Goal: Transaction & Acquisition: Purchase product/service

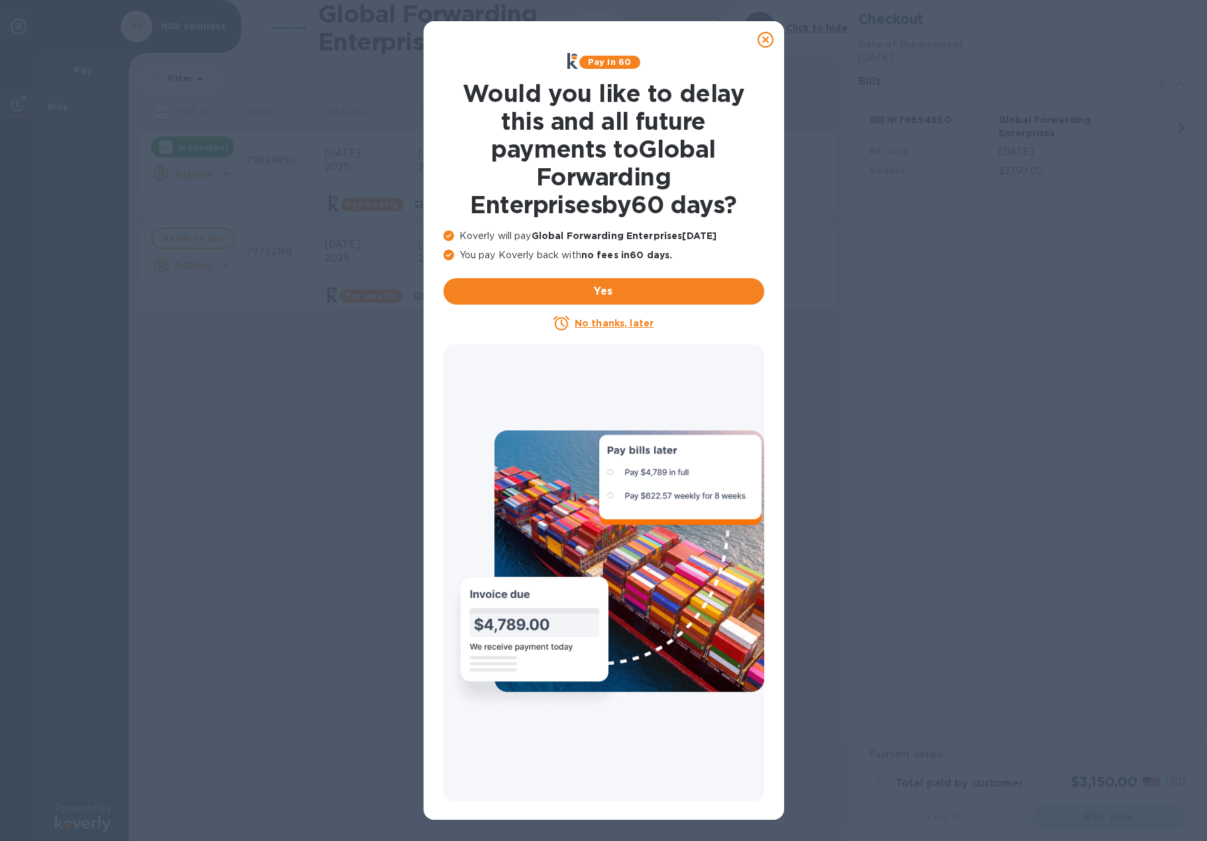
click at [763, 41] on icon at bounding box center [765, 40] width 16 height 16
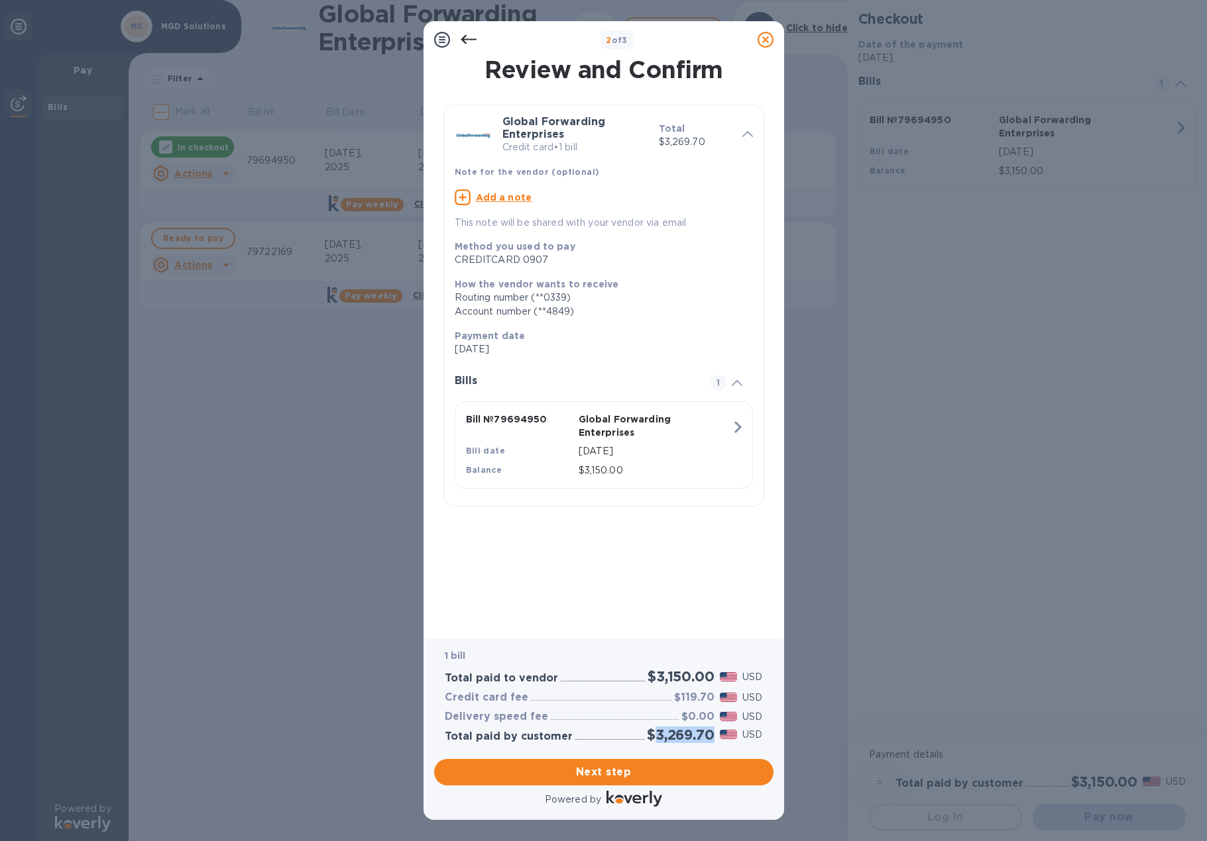
drag, startPoint x: 652, startPoint y: 732, endPoint x: 710, endPoint y: 733, distance: 58.3
click at [710, 733] on h2 "$3,269.70" at bounding box center [680, 735] width 67 height 17
copy h2 "3,269.70"
click at [613, 777] on span "Next step" at bounding box center [604, 773] width 318 height 16
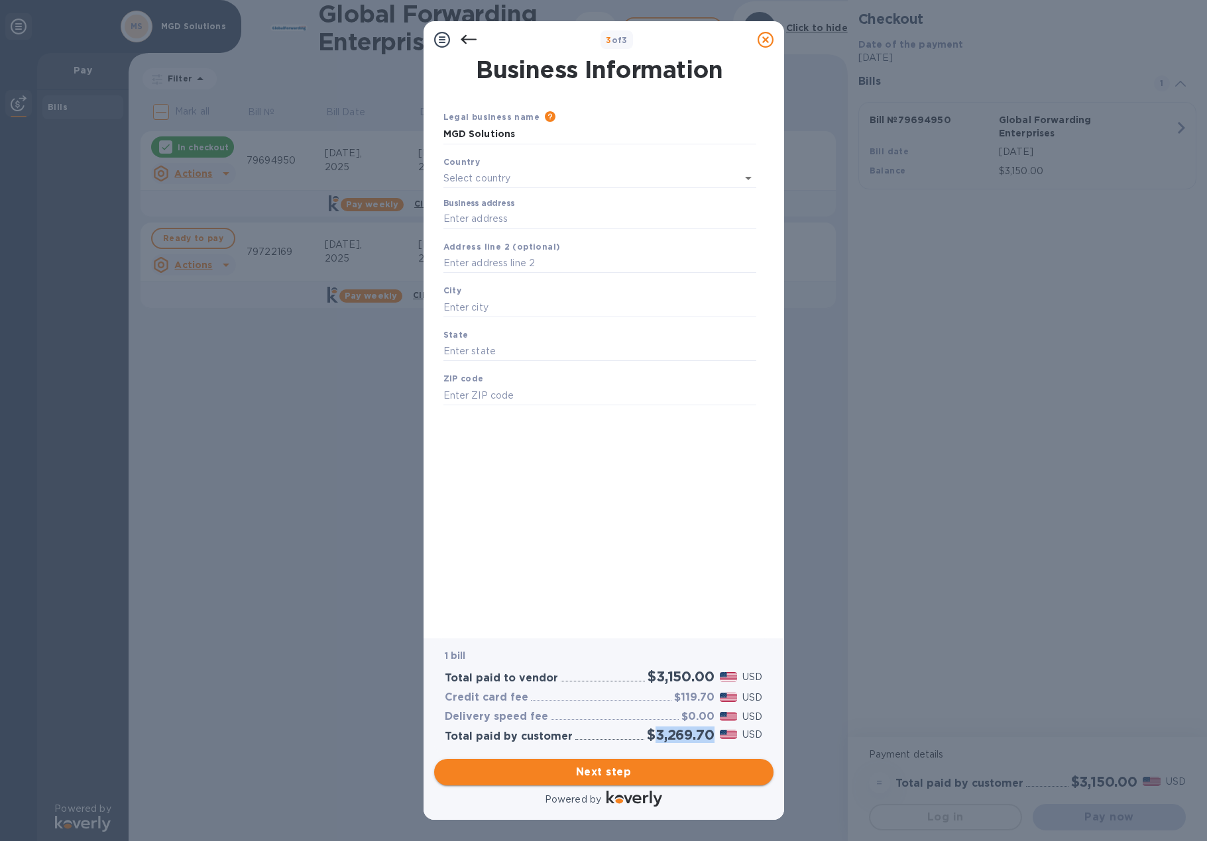
type input "[GEOGRAPHIC_DATA]"
click at [503, 209] on input "Business address" at bounding box center [599, 217] width 313 height 20
type input "[STREET_ADDRESS]"
click at [546, 309] on input "text" at bounding box center [599, 305] width 313 height 20
type input "[US_STATE]"
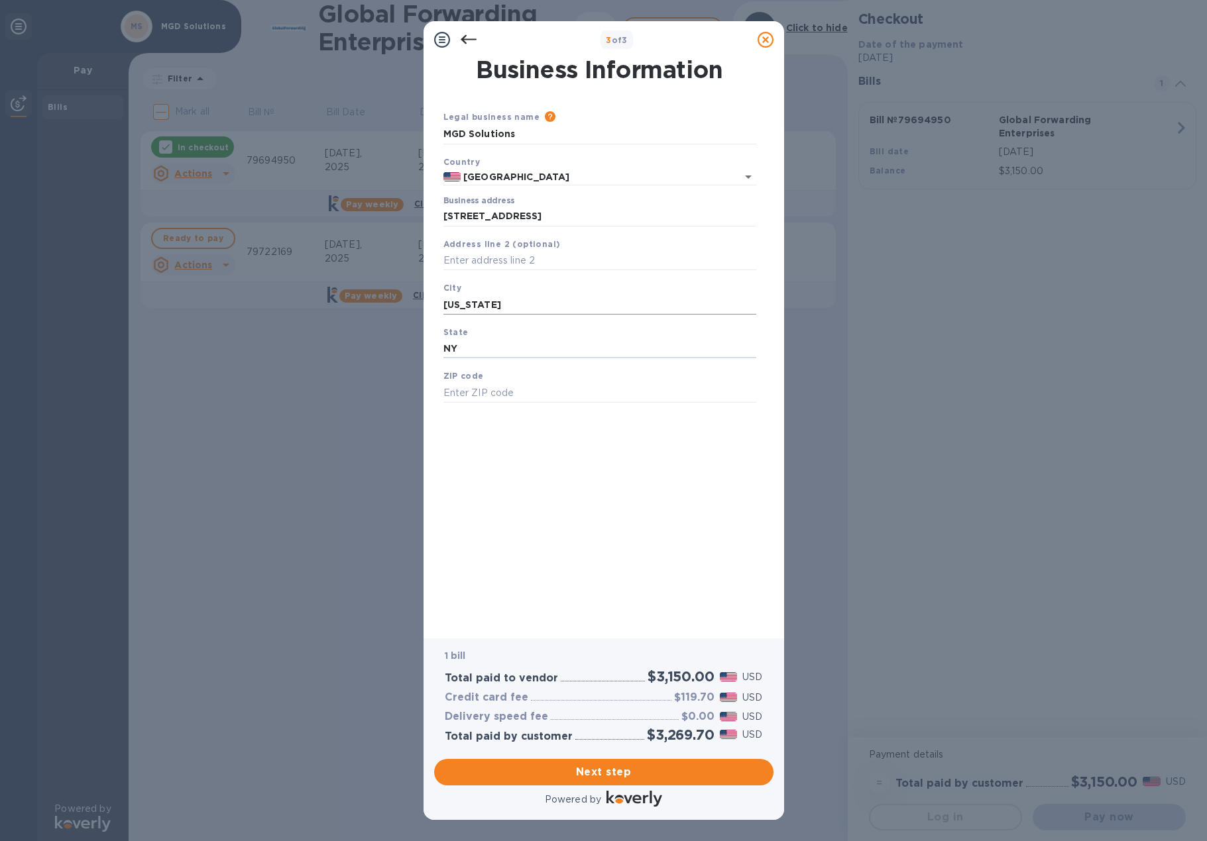
type input "NY"
click at [504, 392] on input "text" at bounding box center [599, 393] width 313 height 20
type input "10022"
click at [631, 453] on div "Business Information Legal business name Please provide the legal name that app…" at bounding box center [604, 339] width 326 height 562
click at [643, 767] on span "Next step" at bounding box center [604, 773] width 318 height 16
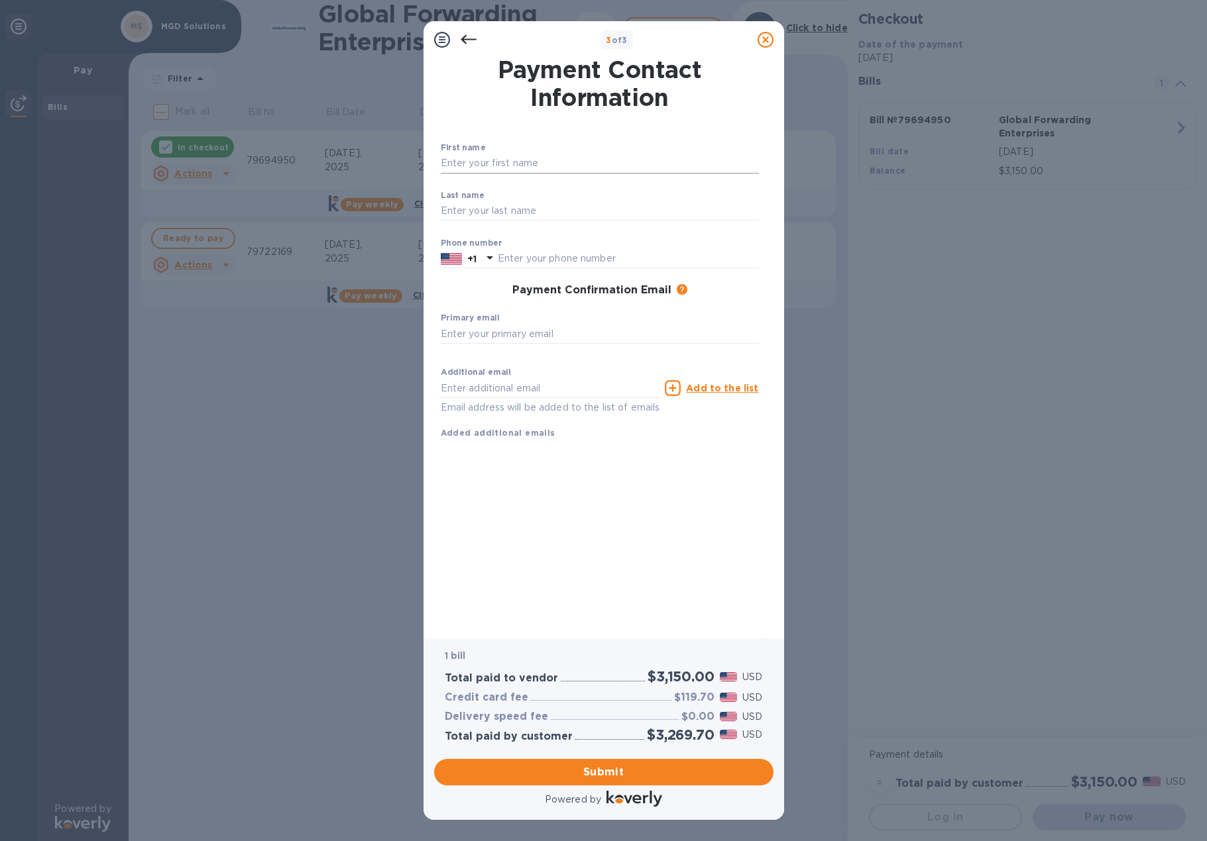
click at [529, 160] on input "text" at bounding box center [600, 164] width 318 height 20
type input "[PERSON_NAME]"
type input "damast"
type input "5164920919"
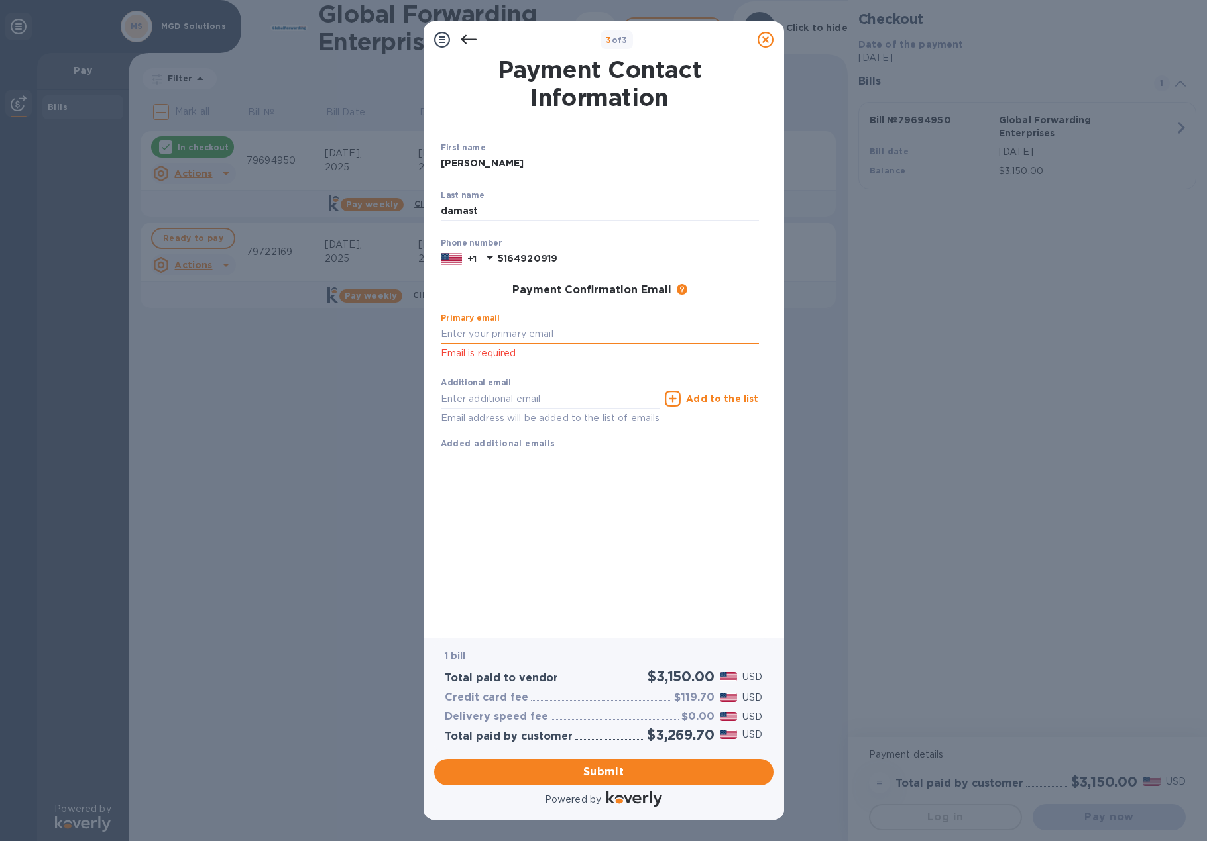
click at [492, 334] on input "text" at bounding box center [600, 334] width 318 height 20
type input "[EMAIL_ADDRESS][DOMAIN_NAME]"
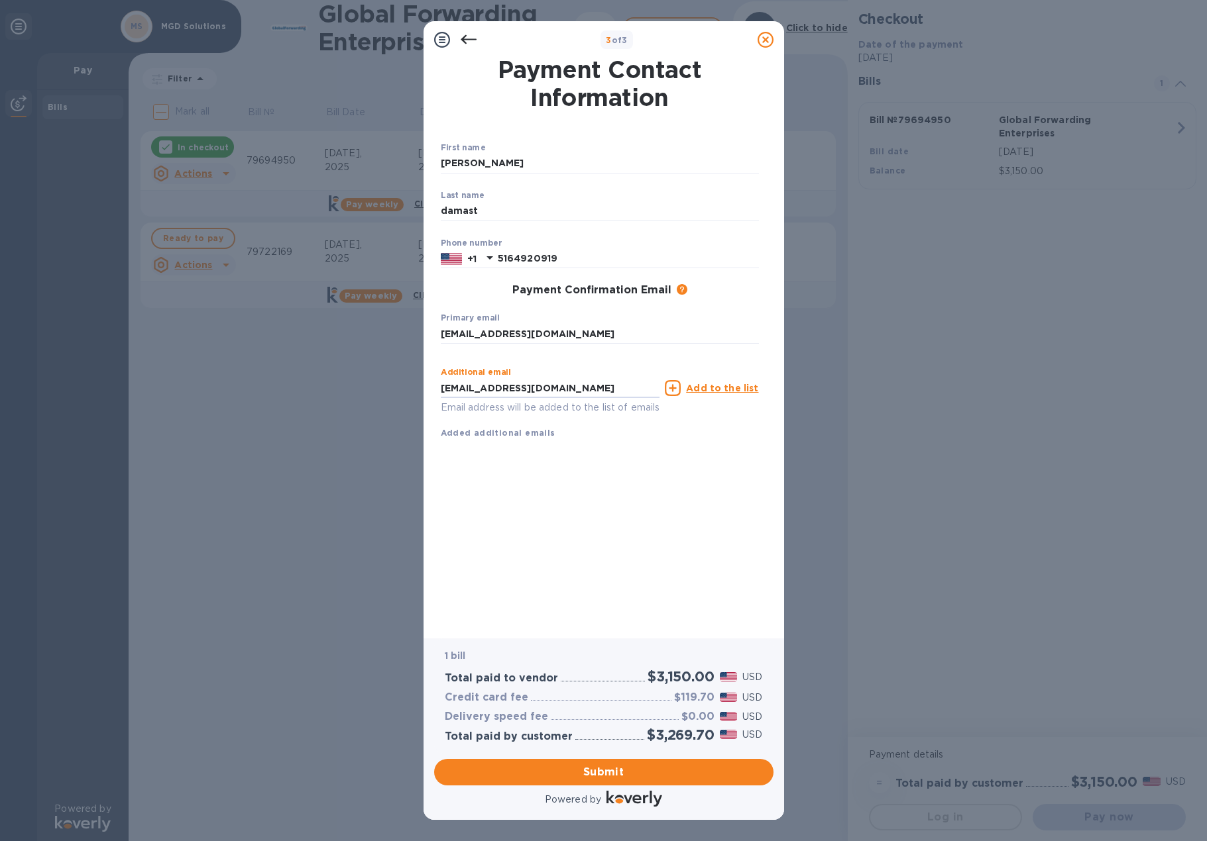
drag, startPoint x: 570, startPoint y: 405, endPoint x: 434, endPoint y: 399, distance: 136.0
click at [434, 399] on div "Payment Contact Information First name [PERSON_NAME] ​ Last name [PERSON_NAME] …" at bounding box center [603, 343] width 339 height 570
type input "J"
drag, startPoint x: 569, startPoint y: 332, endPoint x: 322, endPoint y: 337, distance: 247.2
click at [322, 337] on div "3 of 3 Payment Contact Information First name [PERSON_NAME] ​ Last name [PERSON…" at bounding box center [603, 420] width 1207 height 841
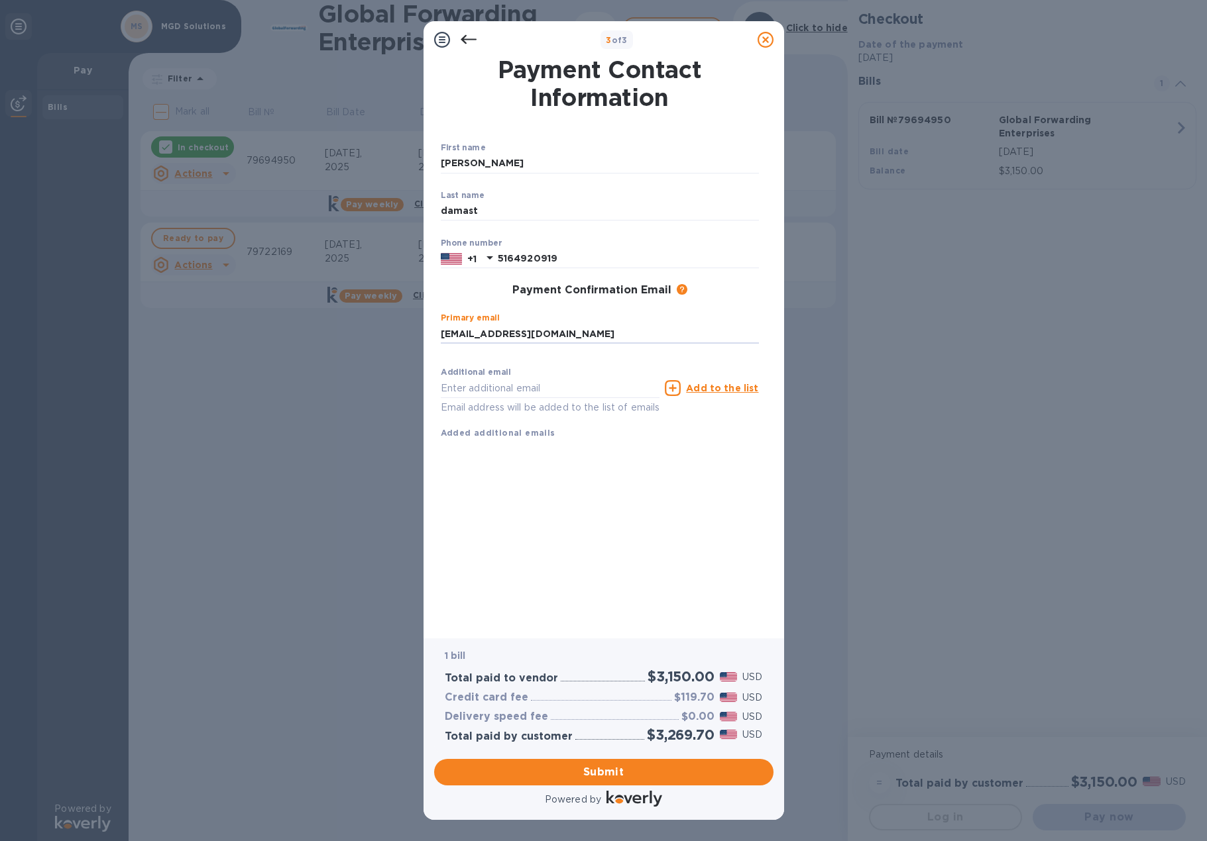
type input "[EMAIL_ADDRESS][DOMAIN_NAME]"
drag, startPoint x: 598, startPoint y: 258, endPoint x: 441, endPoint y: 261, distance: 157.0
click at [441, 261] on div "[PHONE_NUMBER]" at bounding box center [600, 259] width 318 height 20
paste input "2770250"
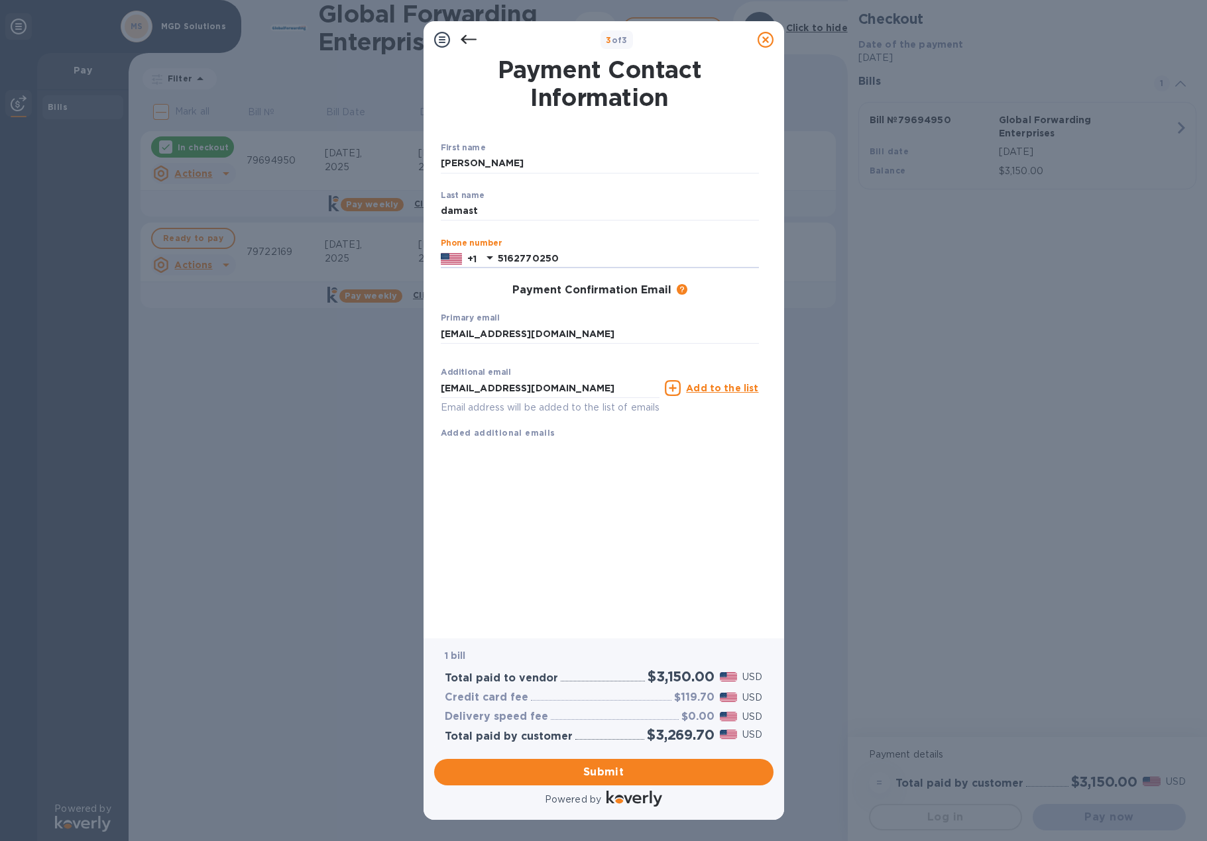
type input "5162770250"
click at [604, 491] on div "Payment Contact Information First name [PERSON_NAME] ​ Last name [PERSON_NAME] …" at bounding box center [604, 339] width 326 height 562
click at [525, 159] on input "[PERSON_NAME]" at bounding box center [600, 164] width 318 height 20
drag, startPoint x: 524, startPoint y: 159, endPoint x: 374, endPoint y: 160, distance: 150.4
click at [374, 160] on div "3 of 3 Payment Contact Information First name [PERSON_NAME] ​ Last name [PERSON…" at bounding box center [603, 420] width 1207 height 841
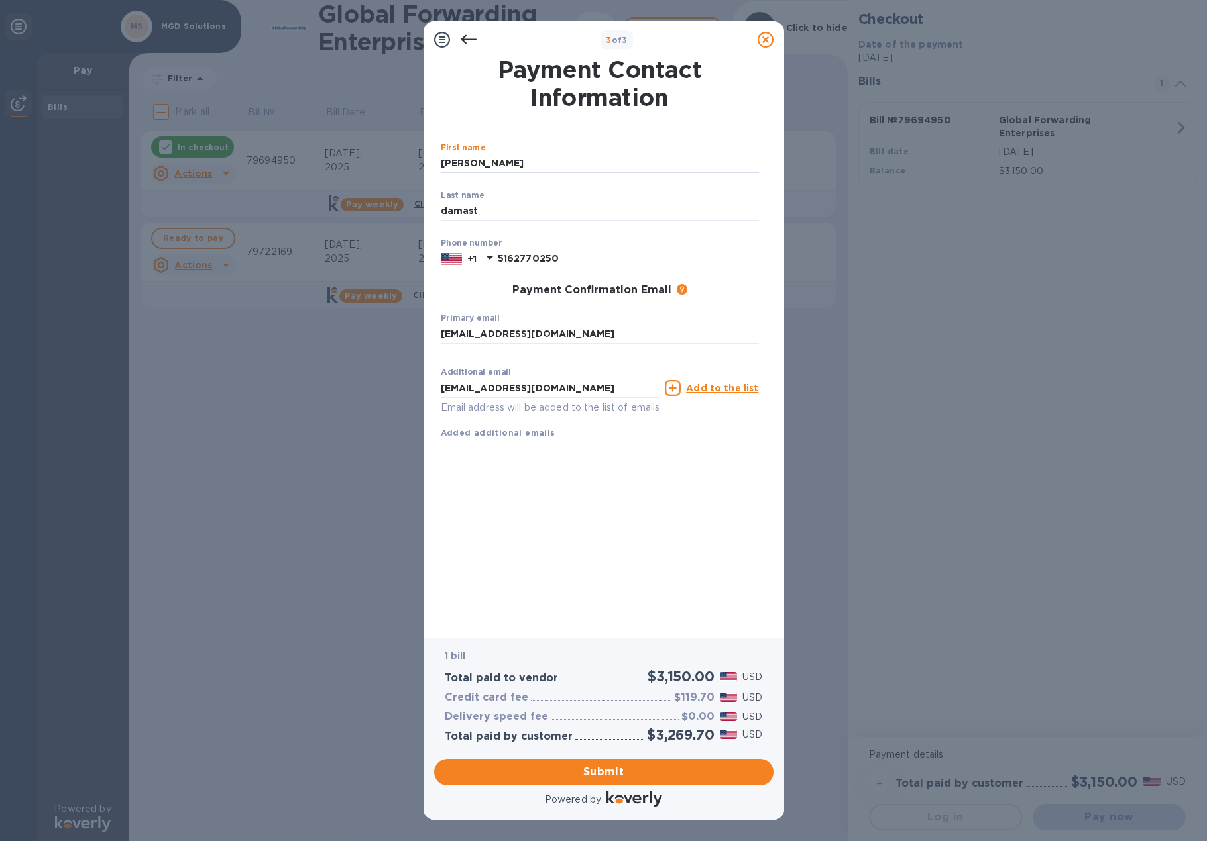
type input "[PERSON_NAME]"
type input "Damast"
click at [646, 550] on div "Payment Contact Information First name [PERSON_NAME] ​ Last name [PERSON_NAME] …" at bounding box center [604, 339] width 326 height 562
click at [643, 774] on span "Submit" at bounding box center [604, 773] width 318 height 16
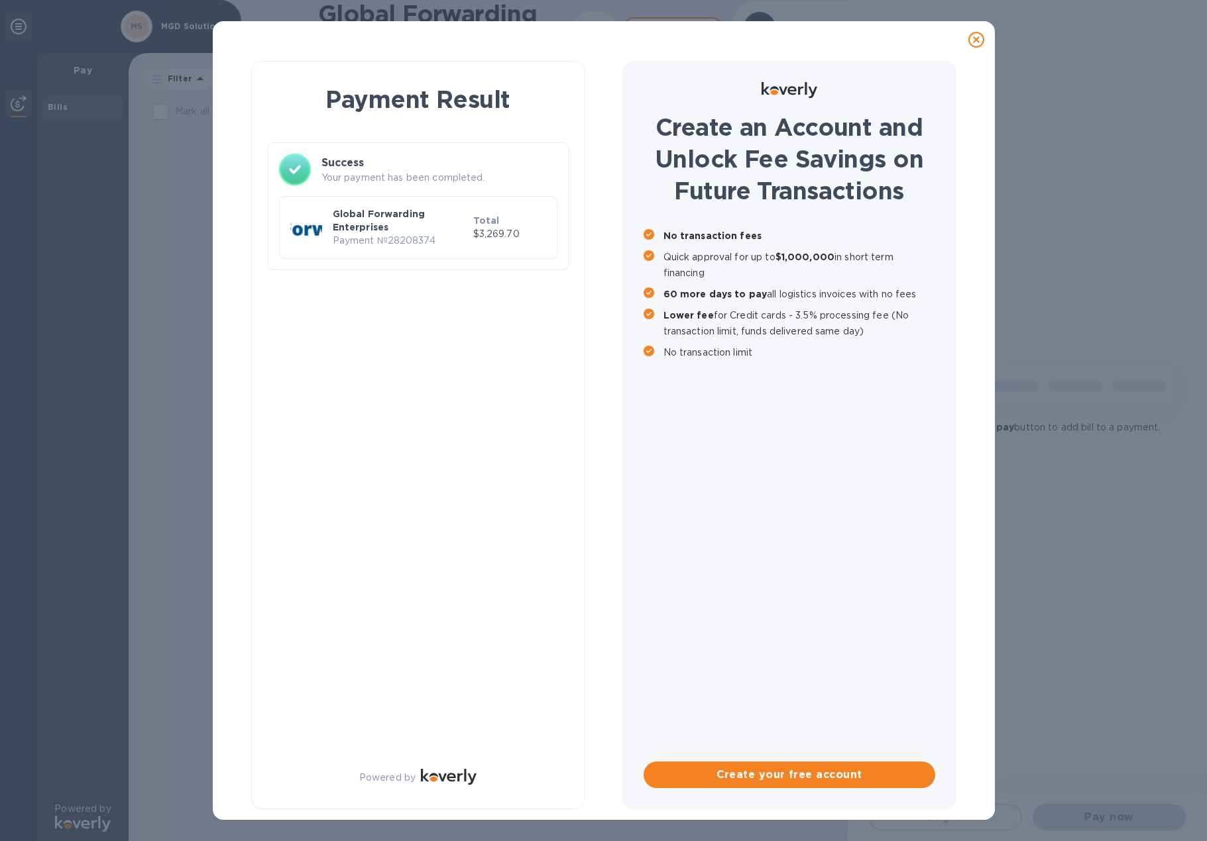
checkbox input "true"
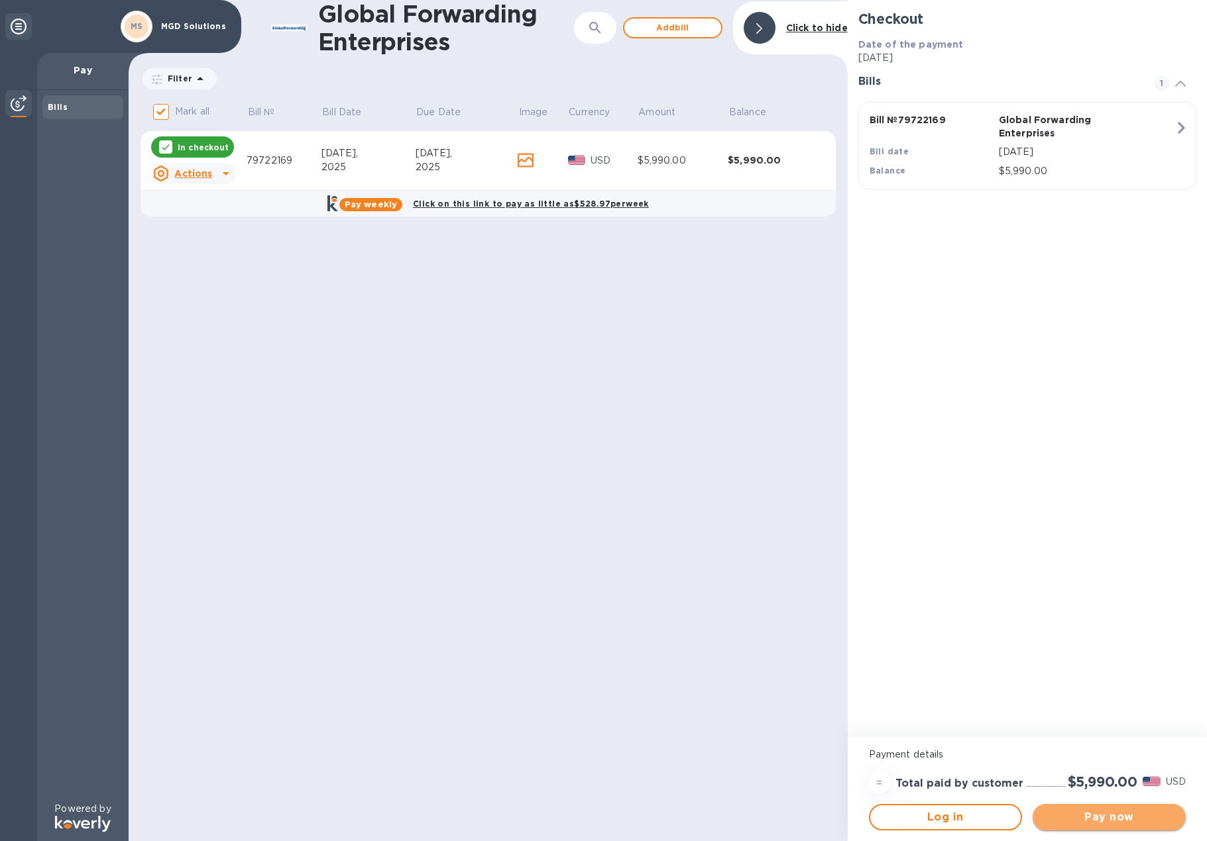
click at [1126, 825] on span "Pay now" at bounding box center [1109, 818] width 132 height 16
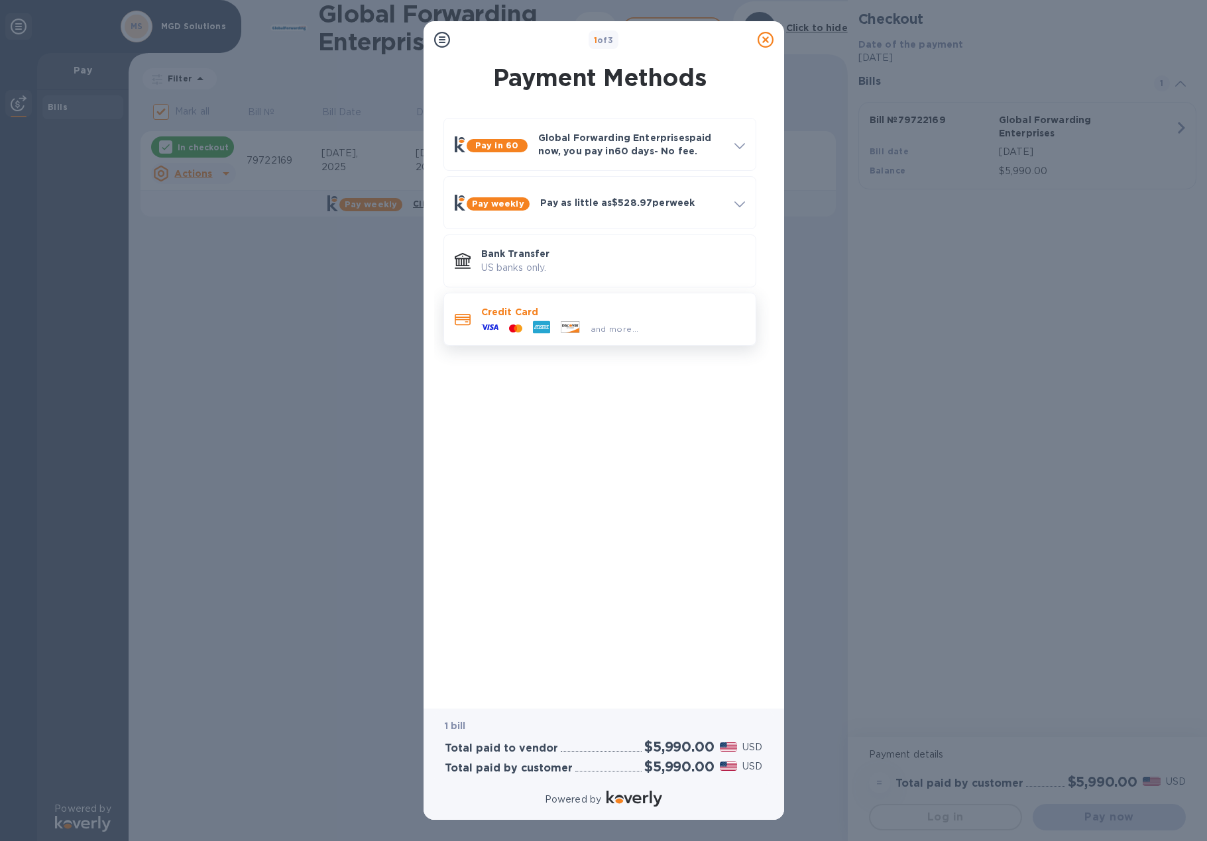
click at [587, 323] on div "and more..." at bounding box center [614, 329] width 59 height 14
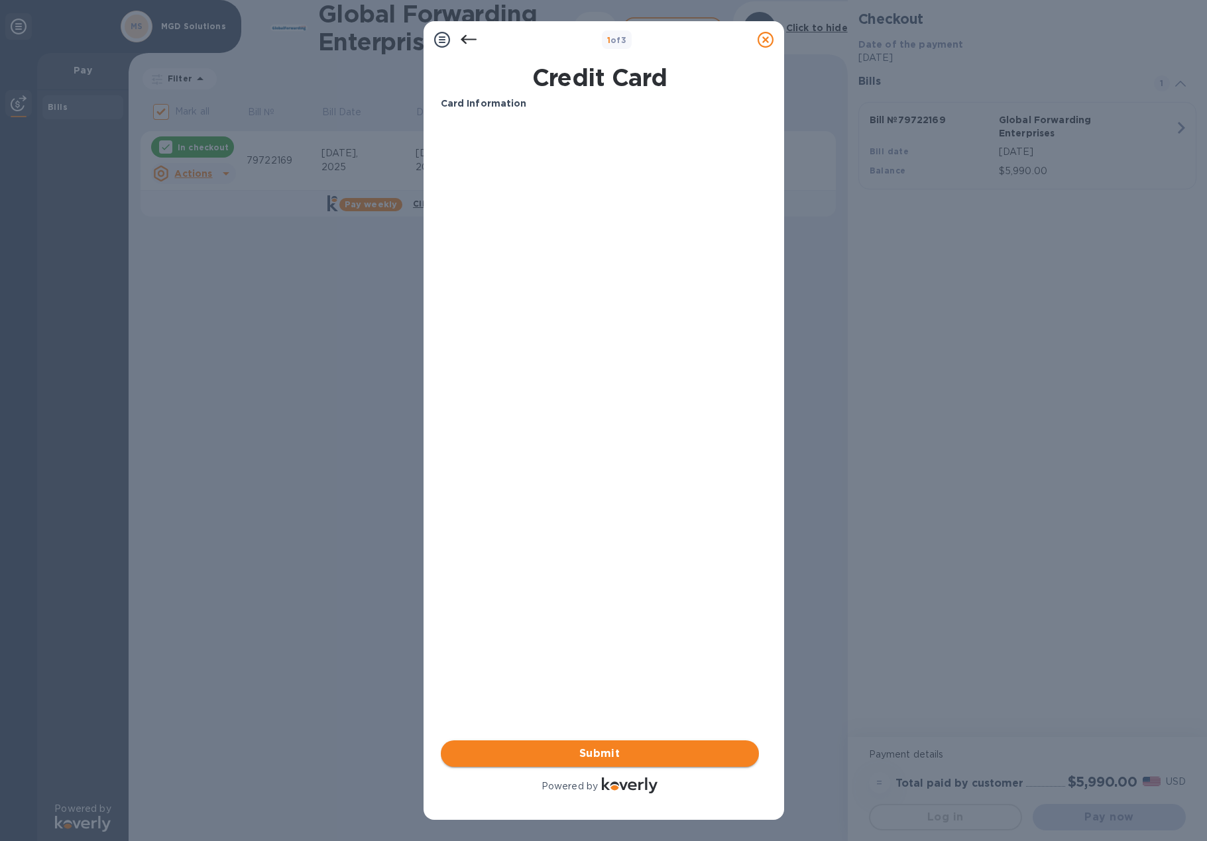
click at [606, 743] on button "Submit" at bounding box center [600, 754] width 318 height 27
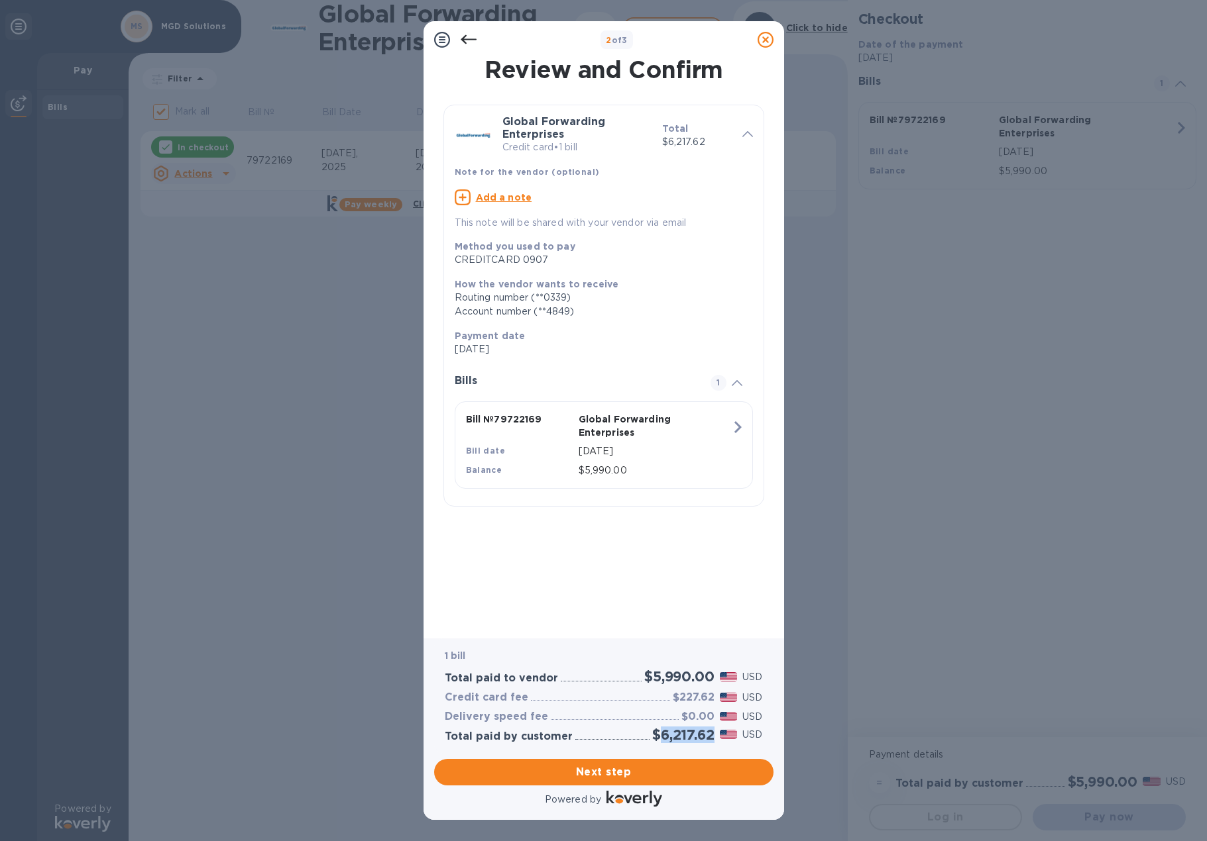
drag, startPoint x: 655, startPoint y: 731, endPoint x: 712, endPoint y: 733, distance: 56.4
click at [712, 733] on h2 "$6,217.62" at bounding box center [683, 735] width 62 height 17
copy h2 "6,217.62"
click at [645, 774] on span "Next step" at bounding box center [604, 773] width 318 height 16
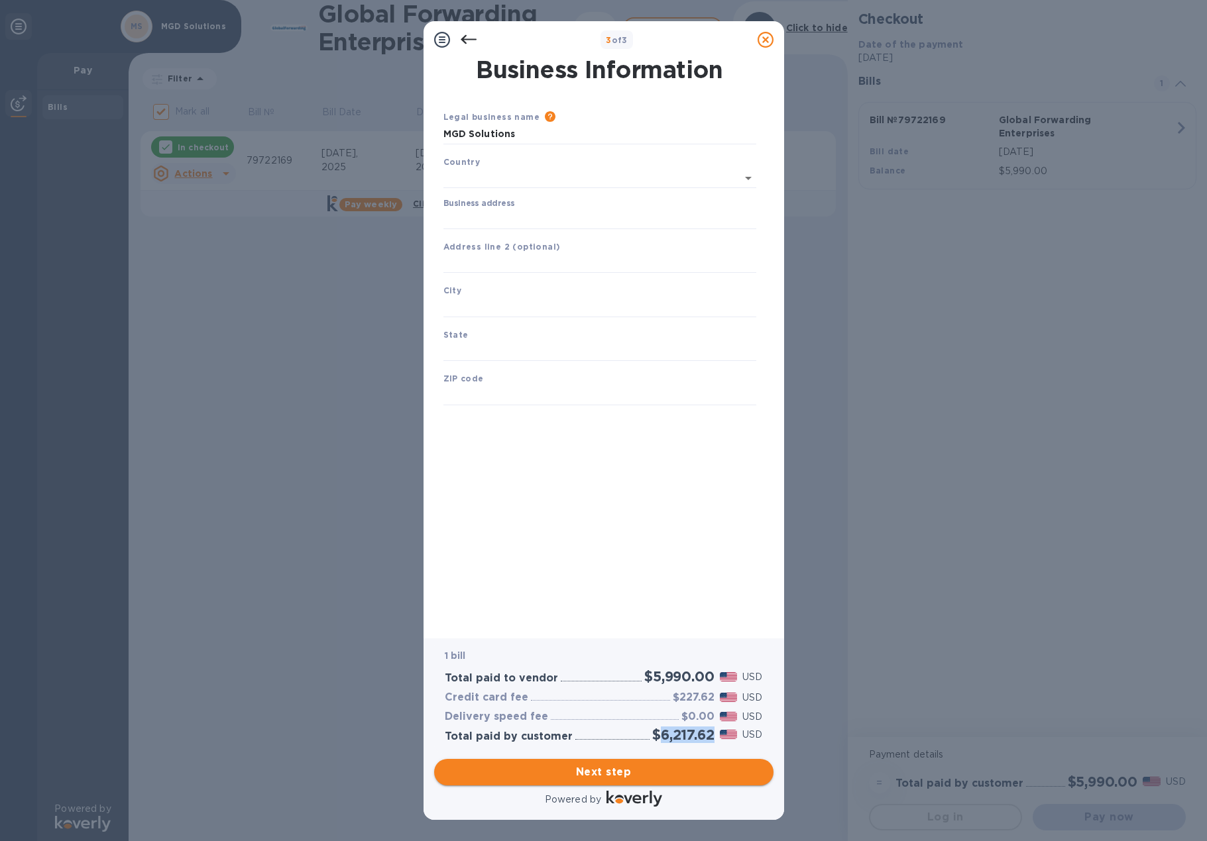
type input "[GEOGRAPHIC_DATA]"
click at [507, 214] on input "Business address" at bounding box center [599, 217] width 313 height 20
type input "[STREET_ADDRESS]"
click at [505, 307] on input "text" at bounding box center [599, 305] width 313 height 20
type input "[US_STATE]"
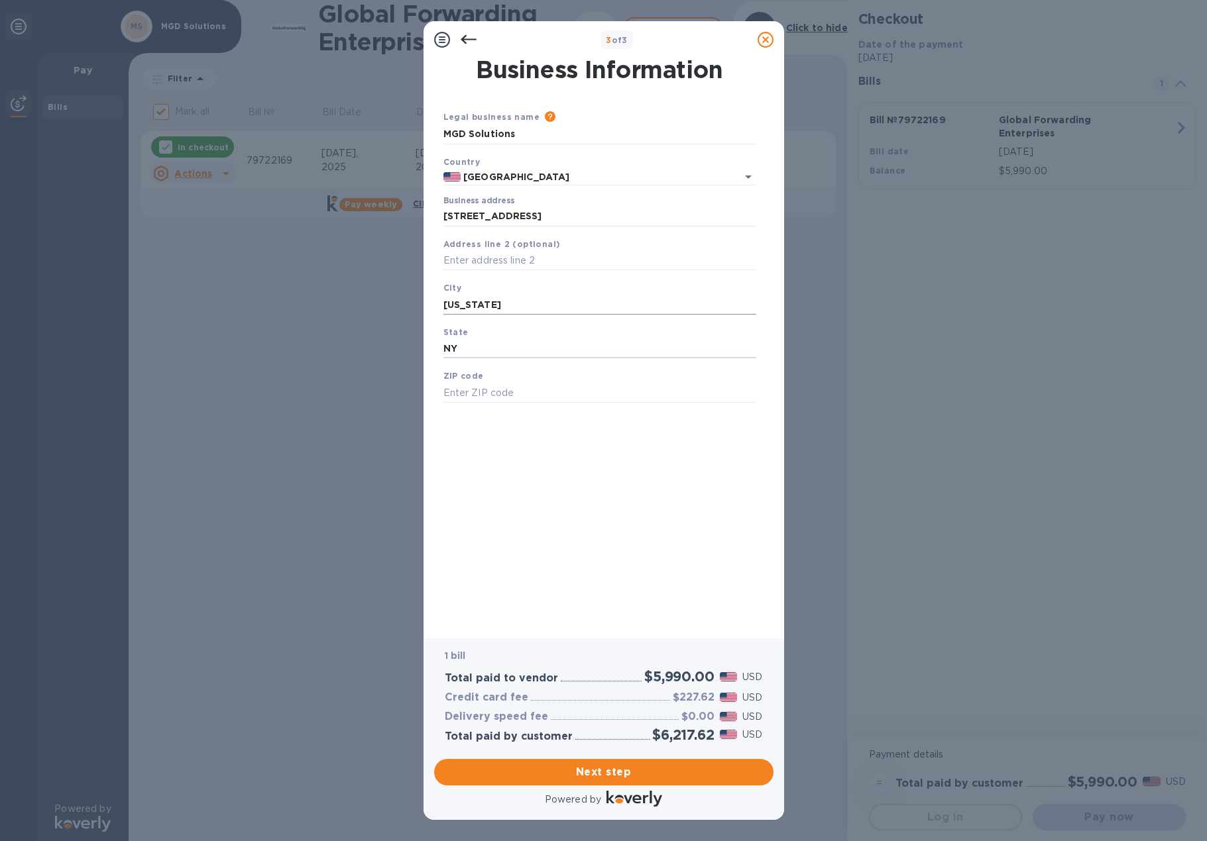
type input "NY"
type input "10022"
click at [602, 762] on button "Next step" at bounding box center [603, 772] width 339 height 27
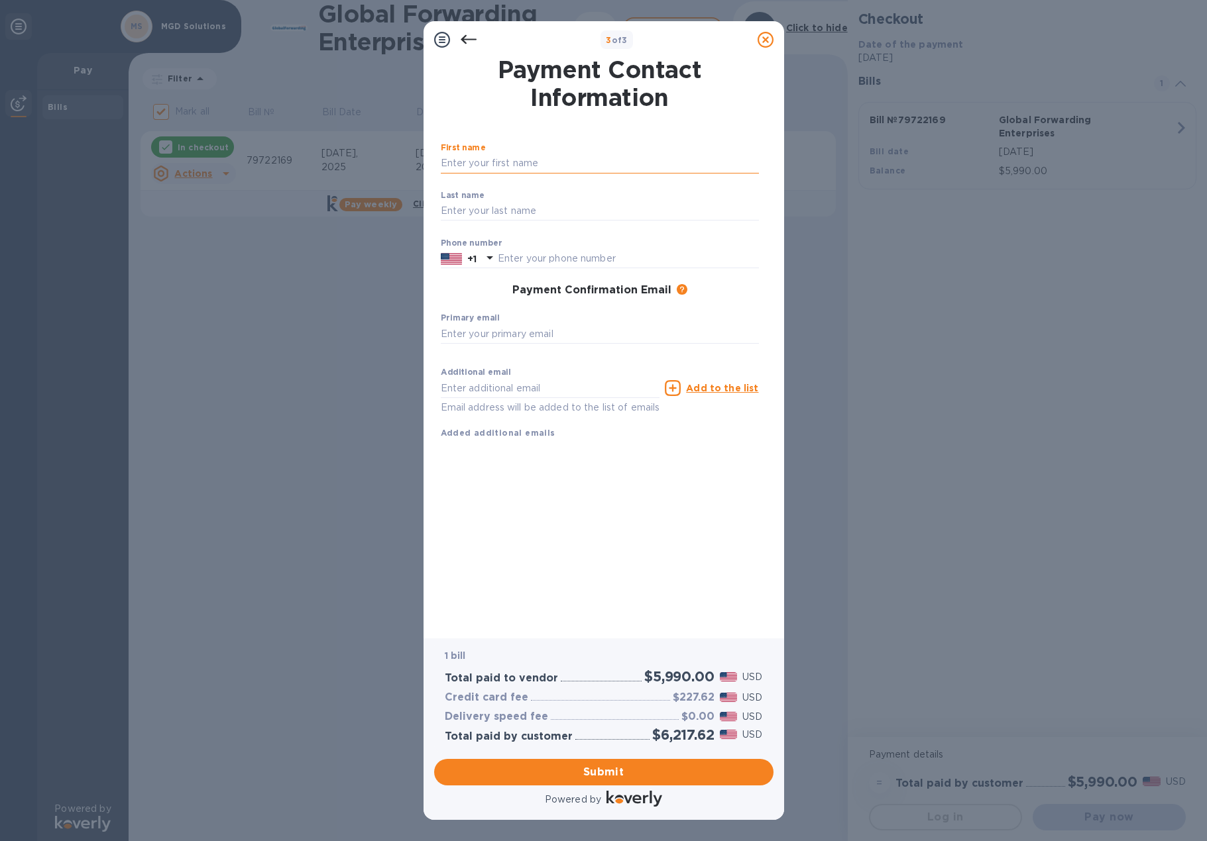
click at [529, 170] on input "text" at bounding box center [600, 164] width 318 height 20
type input "[PERSON_NAME]"
type input "Damast"
type input "5162770250"
type input "[EMAIL_ADDRESS][DOMAIN_NAME]"
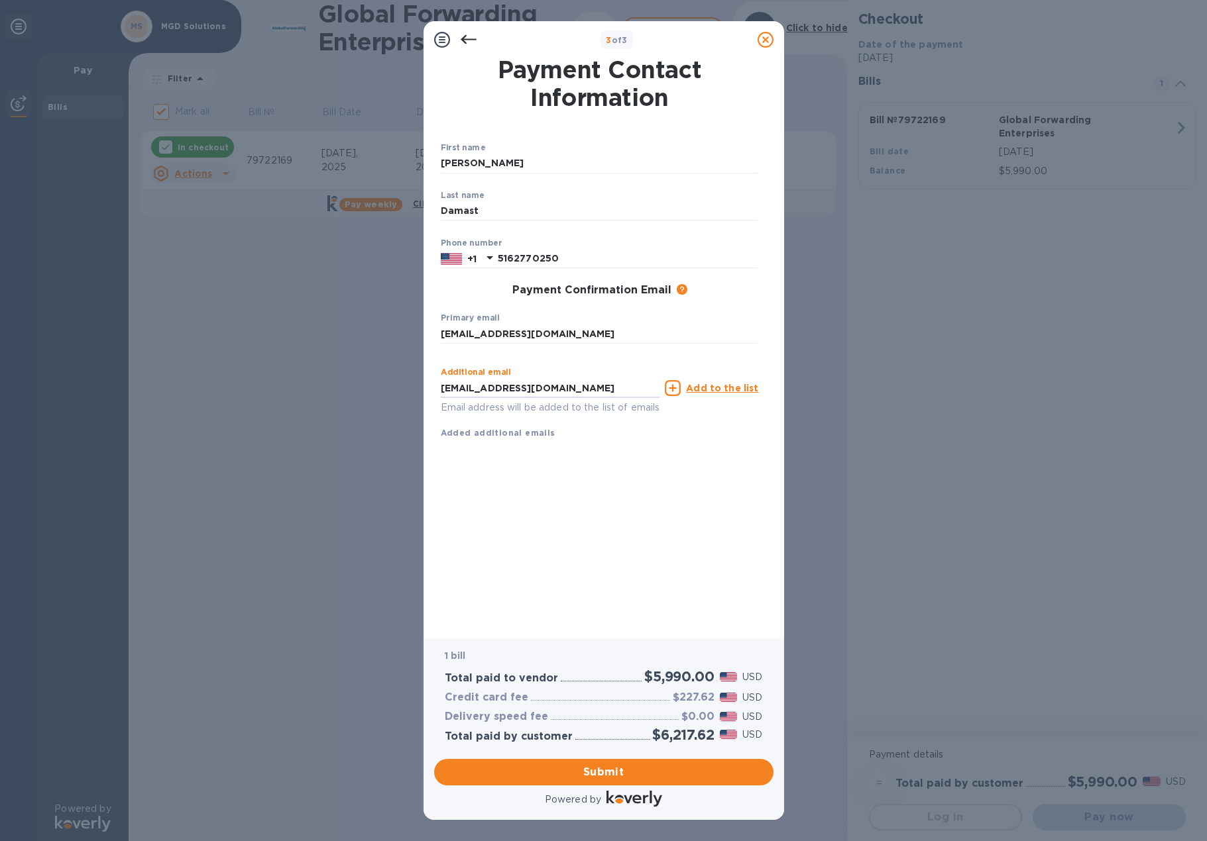
drag, startPoint x: 567, startPoint y: 386, endPoint x: 361, endPoint y: 376, distance: 206.3
click at [361, 376] on div "3 of 3 Payment Contact Information First name [PERSON_NAME] ​ Last name [PERSON…" at bounding box center [603, 420] width 1207 height 841
type input "[EMAIL_ADDRESS][DOMAIN_NAME]"
click at [636, 772] on span "Submit" at bounding box center [604, 773] width 318 height 16
checkbox input "false"
